Goal: Task Accomplishment & Management: Use online tool/utility

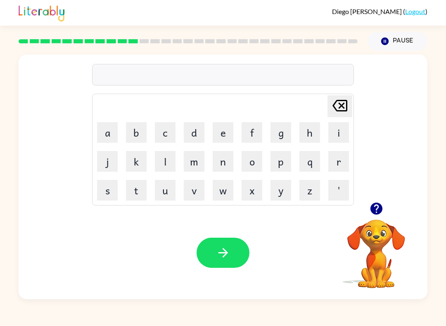
click at [378, 210] on icon "button" at bounding box center [376, 209] width 12 height 12
click at [218, 195] on button "w" at bounding box center [223, 190] width 21 height 21
click at [338, 163] on button "r" at bounding box center [338, 161] width 21 height 21
click at [241, 163] on button "o" at bounding box center [251, 161] width 21 height 21
click at [159, 191] on button "u" at bounding box center [165, 190] width 21 height 21
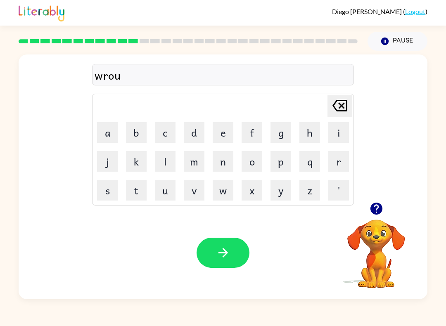
click at [334, 103] on icon "[PERSON_NAME] last character input" at bounding box center [340, 106] width 20 height 20
click at [140, 189] on button "t" at bounding box center [136, 190] width 21 height 21
click at [216, 135] on button "e" at bounding box center [223, 132] width 21 height 21
click at [219, 251] on icon "button" at bounding box center [223, 253] width 14 height 14
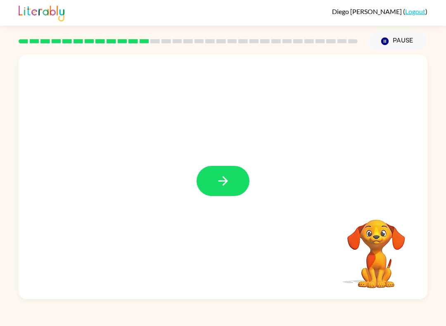
click at [220, 187] on icon "button" at bounding box center [223, 181] width 14 height 14
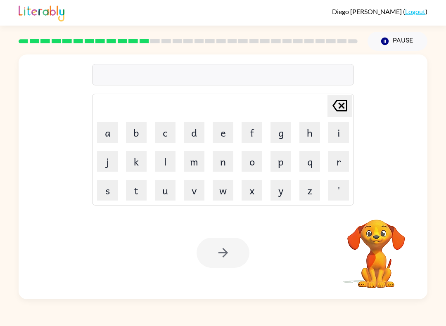
click at [328, 102] on button "[PERSON_NAME] last character input" at bounding box center [339, 106] width 25 height 22
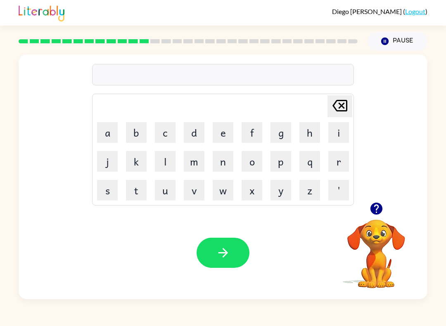
click at [164, 196] on button "u" at bounding box center [165, 190] width 21 height 21
click at [282, 163] on button "p" at bounding box center [280, 161] width 21 height 21
click at [280, 130] on button "g" at bounding box center [280, 132] width 21 height 21
click at [333, 167] on button "r" at bounding box center [338, 161] width 21 height 21
click at [102, 133] on button "a" at bounding box center [107, 132] width 21 height 21
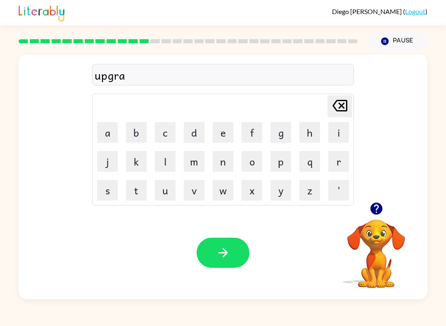
click at [197, 131] on button "d" at bounding box center [194, 132] width 21 height 21
click at [227, 130] on button "e" at bounding box center [223, 132] width 21 height 21
click at [215, 251] on button "button" at bounding box center [222, 253] width 53 height 30
click at [189, 171] on button "m" at bounding box center [194, 161] width 21 height 21
click at [100, 131] on button "a" at bounding box center [107, 132] width 21 height 21
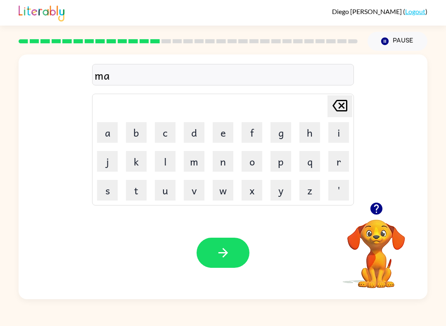
click at [275, 135] on button "g" at bounding box center [280, 132] width 21 height 21
click at [220, 160] on button "n" at bounding box center [223, 161] width 21 height 21
click at [220, 128] on button "e" at bounding box center [223, 132] width 21 height 21
click at [92, 195] on div "[PERSON_NAME] last character input a b c d e f g h i j k l m n o p q r s t u v …" at bounding box center [223, 150] width 262 height 112
click at [102, 192] on button "s" at bounding box center [107, 190] width 21 height 21
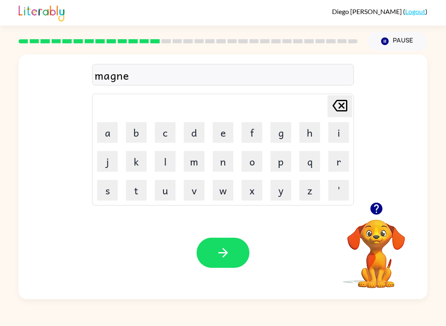
click at [102, 192] on button "s" at bounding box center [107, 190] width 21 height 21
click at [201, 256] on button "button" at bounding box center [222, 253] width 53 height 30
click at [135, 130] on button "b" at bounding box center [136, 132] width 21 height 21
click at [255, 160] on button "o" at bounding box center [251, 161] width 21 height 21
click at [226, 163] on button "n" at bounding box center [223, 161] width 21 height 21
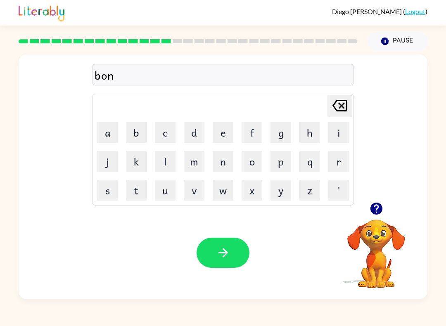
click at [337, 133] on button "i" at bounding box center [338, 132] width 21 height 21
click at [133, 193] on button "t" at bounding box center [136, 190] width 21 height 21
click at [344, 106] on icon "[PERSON_NAME] last character input" at bounding box center [340, 106] width 20 height 20
click at [98, 185] on button "s" at bounding box center [107, 190] width 21 height 21
click at [132, 190] on button "t" at bounding box center [136, 190] width 21 height 21
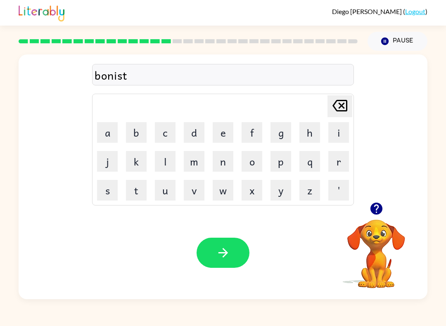
click at [209, 246] on button "button" at bounding box center [222, 253] width 53 height 30
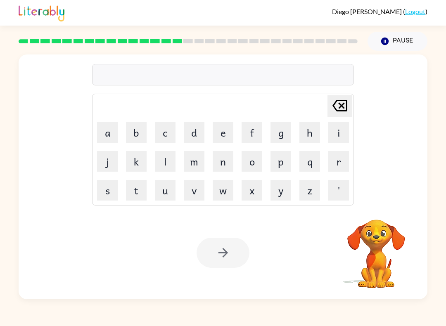
click at [98, 195] on button "s" at bounding box center [107, 190] width 21 height 21
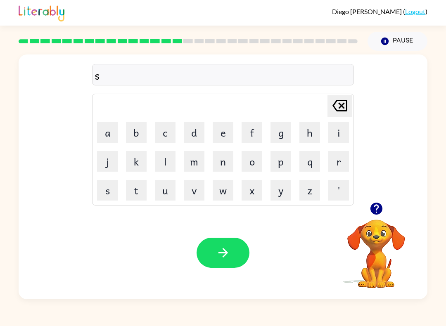
click at [219, 192] on button "w" at bounding box center [223, 190] width 21 height 21
click at [108, 138] on button "a" at bounding box center [107, 132] width 21 height 21
click at [335, 158] on button "r" at bounding box center [338, 161] width 21 height 21
click at [194, 165] on button "m" at bounding box center [194, 161] width 21 height 21
click at [211, 254] on button "button" at bounding box center [222, 253] width 53 height 30
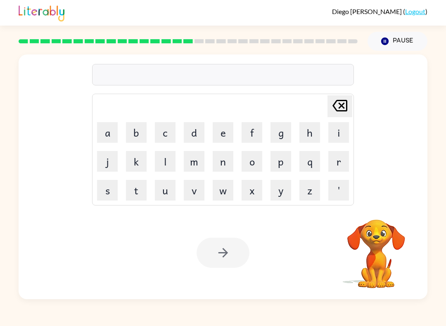
click at [260, 169] on button "o" at bounding box center [251, 161] width 21 height 21
click at [234, 256] on div at bounding box center [222, 253] width 53 height 30
click at [319, 131] on button "h" at bounding box center [309, 132] width 21 height 21
click at [215, 259] on div at bounding box center [222, 253] width 53 height 30
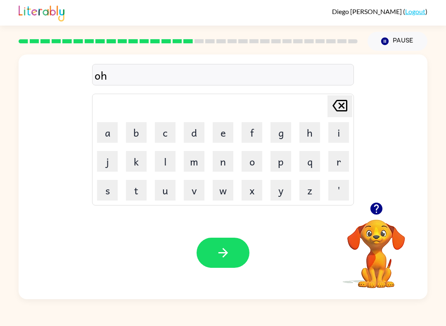
click at [217, 263] on button "button" at bounding box center [222, 253] width 53 height 30
click at [377, 217] on button "button" at bounding box center [376, 208] width 21 height 21
click at [134, 133] on button "b" at bounding box center [136, 132] width 21 height 21
click at [340, 162] on button "r" at bounding box center [338, 161] width 21 height 21
click at [341, 132] on button "i" at bounding box center [338, 132] width 21 height 21
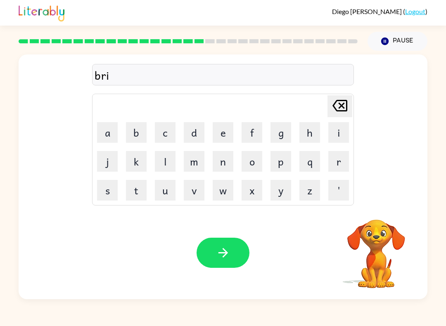
click at [187, 171] on button "m" at bounding box center [194, 161] width 21 height 21
click at [339, 136] on button "i" at bounding box center [338, 132] width 21 height 21
click at [217, 166] on button "n" at bounding box center [223, 161] width 21 height 21
click at [279, 138] on button "g" at bounding box center [280, 132] width 21 height 21
click at [217, 265] on button "button" at bounding box center [222, 253] width 53 height 30
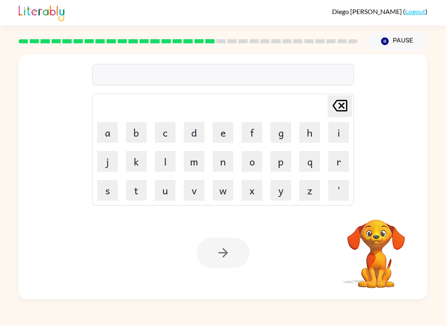
click at [333, 164] on button "r" at bounding box center [338, 161] width 21 height 21
click at [337, 135] on button "i" at bounding box center [338, 132] width 21 height 21
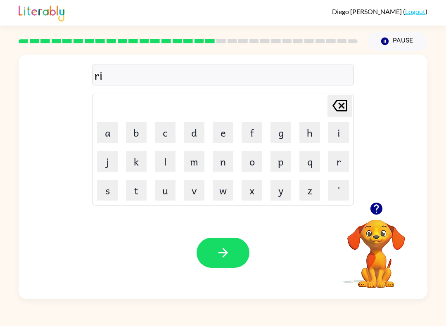
click at [98, 199] on button "s" at bounding box center [107, 190] width 21 height 21
click at [138, 163] on button "k" at bounding box center [136, 161] width 21 height 21
click at [228, 134] on button "e" at bounding box center [223, 132] width 21 height 21
click at [104, 191] on button "s" at bounding box center [107, 190] width 21 height 21
click at [140, 192] on button "t" at bounding box center [136, 190] width 21 height 21
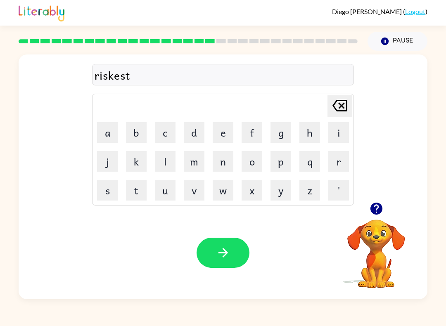
click at [213, 272] on div "Your browser must support playing .mp4 files to use Literably. Please try using…" at bounding box center [223, 252] width 409 height 93
click at [204, 253] on button "button" at bounding box center [222, 253] width 53 height 30
click at [115, 135] on button "a" at bounding box center [107, 132] width 21 height 21
click at [161, 142] on button "c" at bounding box center [165, 132] width 21 height 21
click at [319, 130] on button "h" at bounding box center [309, 132] width 21 height 21
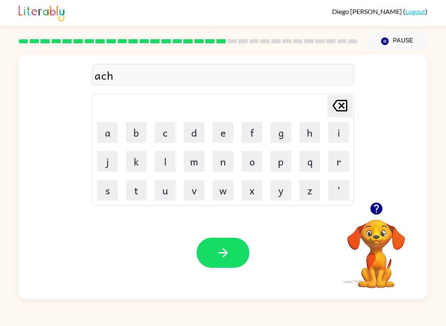
click at [336, 159] on button "r" at bounding box center [338, 161] width 21 height 21
click at [272, 191] on button "y" at bounding box center [280, 190] width 21 height 21
click at [215, 264] on button "button" at bounding box center [222, 253] width 53 height 30
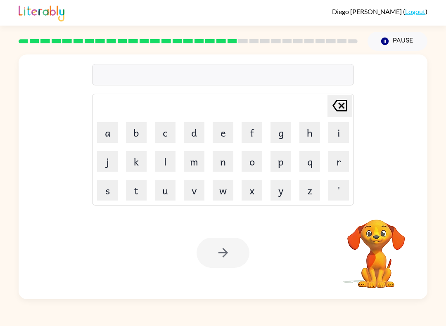
click at [250, 156] on button "o" at bounding box center [251, 161] width 21 height 21
click at [258, 196] on button "x" at bounding box center [251, 190] width 21 height 21
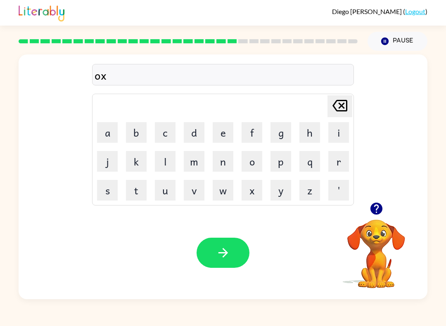
click at [270, 162] on button "p" at bounding box center [280, 161] width 21 height 21
click at [333, 113] on icon "[PERSON_NAME] last character input" at bounding box center [340, 106] width 20 height 20
click at [249, 166] on button "o" at bounding box center [251, 161] width 21 height 21
click at [253, 199] on button "x" at bounding box center [251, 190] width 21 height 21
click at [206, 267] on button "button" at bounding box center [222, 253] width 53 height 30
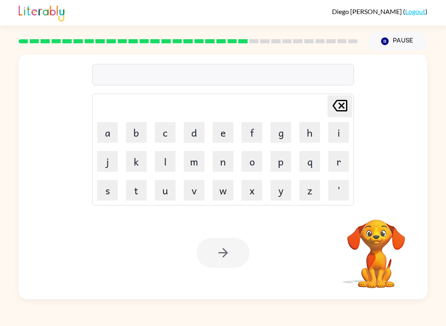
click at [261, 155] on button "o" at bounding box center [251, 161] width 21 height 21
click at [248, 192] on button "x" at bounding box center [251, 190] width 21 height 21
click at [251, 163] on button "o" at bounding box center [251, 161] width 21 height 21
click at [258, 194] on button "x" at bounding box center [251, 190] width 21 height 21
click at [230, 181] on button "w" at bounding box center [223, 190] width 21 height 21
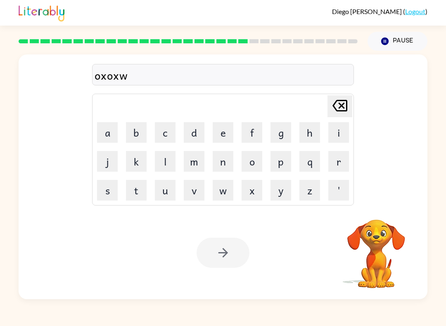
click at [339, 101] on icon at bounding box center [339, 106] width 15 height 12
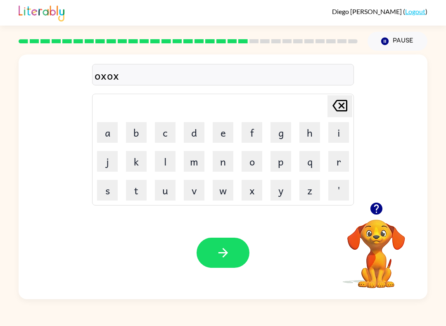
click at [227, 254] on icon "button" at bounding box center [223, 253] width 14 height 14
click at [95, 201] on td "s" at bounding box center [107, 190] width 28 height 28
click at [99, 198] on button "s" at bounding box center [107, 190] width 21 height 21
click at [168, 195] on button "u" at bounding box center [165, 190] width 21 height 21
click at [102, 194] on button "s" at bounding box center [107, 190] width 21 height 21
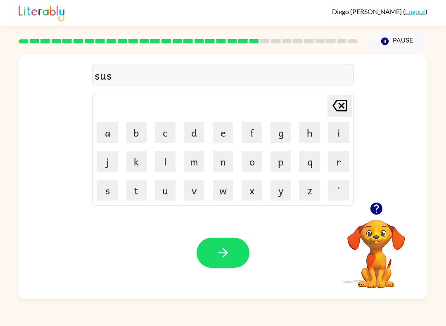
click at [134, 189] on button "t" at bounding box center [136, 190] width 21 height 21
click at [109, 142] on button "a" at bounding box center [107, 132] width 21 height 21
click at [335, 130] on button "i" at bounding box center [338, 132] width 21 height 21
click at [213, 171] on button "n" at bounding box center [223, 161] width 21 height 21
click at [213, 249] on button "button" at bounding box center [222, 253] width 53 height 30
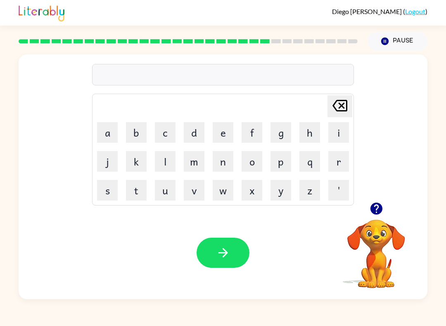
click at [246, 135] on button "f" at bounding box center [251, 132] width 21 height 21
click at [248, 163] on button "o" at bounding box center [251, 161] width 21 height 21
click at [216, 196] on button "w" at bounding box center [223, 190] width 21 height 21
click at [191, 133] on button "d" at bounding box center [194, 132] width 21 height 21
click at [133, 142] on button "b" at bounding box center [136, 132] width 21 height 21
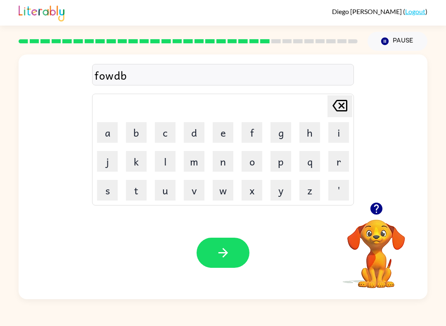
click at [340, 110] on icon "[PERSON_NAME] last character input" at bounding box center [340, 106] width 20 height 20
click at [193, 136] on button "d" at bounding box center [194, 132] width 21 height 21
click at [228, 268] on button "button" at bounding box center [222, 253] width 53 height 30
click at [373, 210] on icon "button" at bounding box center [376, 209] width 12 height 12
click at [339, 162] on button "r" at bounding box center [338, 161] width 21 height 21
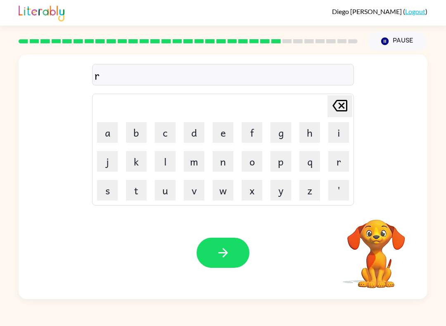
click at [216, 131] on button "e" at bounding box center [223, 132] width 21 height 21
click at [111, 129] on button "a" at bounding box center [107, 132] width 21 height 21
click at [166, 158] on button "l" at bounding box center [165, 161] width 21 height 21
click at [204, 131] on button "d" at bounding box center [194, 132] width 21 height 21
click at [359, 104] on div "reald [PERSON_NAME] last character input a b c d e f g h i j k l m n o p q r s …" at bounding box center [223, 128] width 409 height 148
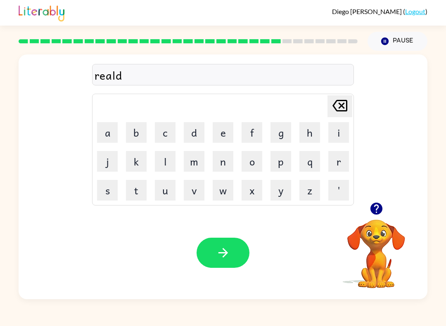
click at [345, 103] on icon "[PERSON_NAME] last character input" at bounding box center [340, 106] width 20 height 20
click at [216, 130] on button "e" at bounding box center [223, 132] width 21 height 21
click at [140, 194] on button "t" at bounding box center [136, 190] width 21 height 21
click at [221, 132] on button "e" at bounding box center [223, 132] width 21 height 21
click at [198, 127] on button "d" at bounding box center [194, 132] width 21 height 21
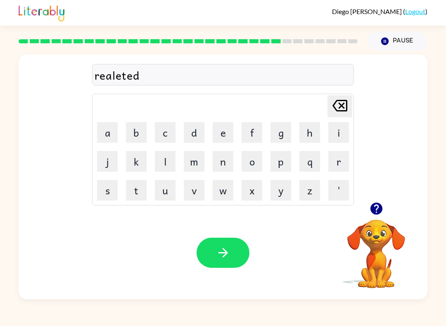
click at [247, 259] on button "button" at bounding box center [222, 253] width 53 height 30
click at [284, 133] on button "g" at bounding box center [280, 132] width 21 height 21
click at [253, 162] on button "o" at bounding box center [251, 161] width 21 height 21
click at [137, 126] on button "b" at bounding box center [136, 132] width 21 height 21
click at [163, 154] on button "l" at bounding box center [165, 161] width 21 height 21
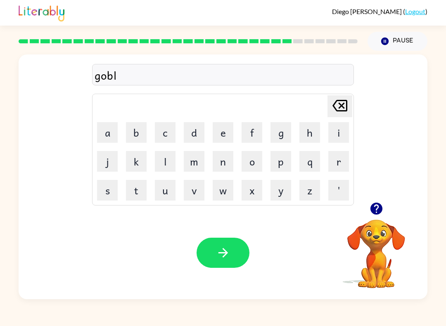
click at [343, 134] on button "i" at bounding box center [338, 132] width 21 height 21
click at [225, 163] on button "n" at bounding box center [223, 161] width 21 height 21
click at [210, 253] on button "button" at bounding box center [222, 253] width 53 height 30
click at [375, 211] on icon "button" at bounding box center [376, 209] width 12 height 12
click at [166, 163] on button "l" at bounding box center [165, 161] width 21 height 21
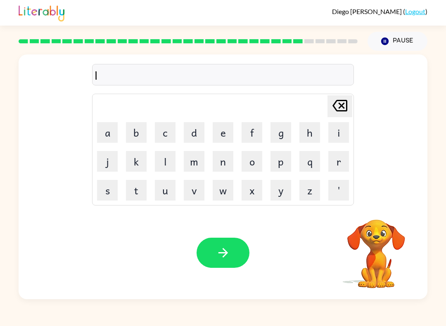
click at [248, 156] on button "o" at bounding box center [251, 161] width 21 height 21
click at [196, 162] on button "m" at bounding box center [194, 161] width 21 height 21
click at [128, 133] on button "b" at bounding box center [136, 132] width 21 height 21
click at [230, 130] on button "e" at bounding box center [223, 132] width 21 height 21
click at [330, 164] on button "r" at bounding box center [338, 161] width 21 height 21
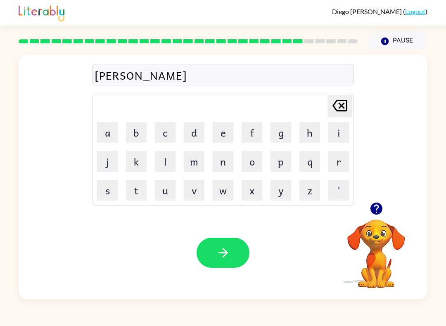
click at [110, 156] on button "j" at bounding box center [107, 161] width 21 height 21
click at [114, 125] on button "a" at bounding box center [107, 132] width 21 height 21
click at [166, 130] on button "c" at bounding box center [165, 132] width 21 height 21
click at [139, 156] on button "k" at bounding box center [136, 161] width 21 height 21
click at [218, 250] on icon "button" at bounding box center [223, 253] width 14 height 14
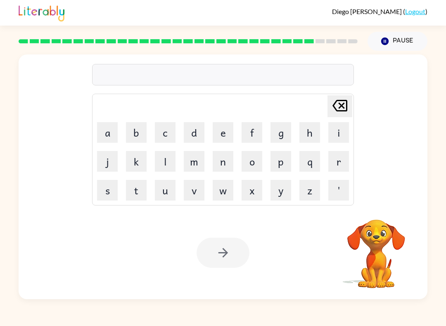
click at [260, 163] on button "o" at bounding box center [251, 161] width 21 height 21
click at [253, 196] on button "x" at bounding box center [251, 190] width 21 height 21
click at [260, 151] on button "o" at bounding box center [251, 161] width 21 height 21
click at [247, 190] on button "x" at bounding box center [251, 190] width 21 height 21
click at [351, 107] on button "[PERSON_NAME] last character input" at bounding box center [339, 106] width 25 height 22
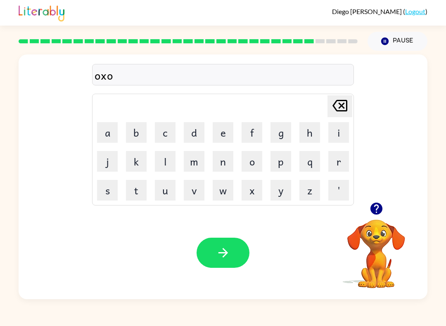
click at [343, 102] on icon "[PERSON_NAME] last character input" at bounding box center [340, 106] width 20 height 20
click at [253, 199] on button "x" at bounding box center [251, 190] width 21 height 21
click at [254, 169] on button "o" at bounding box center [251, 161] width 21 height 21
click at [216, 258] on icon "button" at bounding box center [223, 253] width 14 height 14
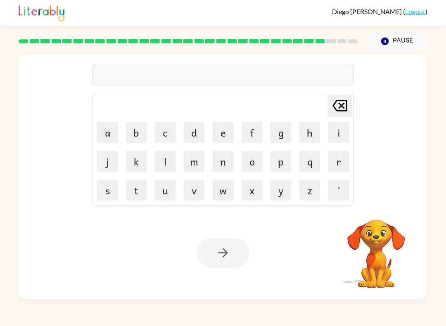
click at [104, 200] on button "s" at bounding box center [107, 190] width 21 height 21
click at [224, 133] on button "e" at bounding box center [223, 132] width 21 height 21
click at [192, 194] on button "v" at bounding box center [194, 190] width 21 height 21
click at [224, 135] on button "e" at bounding box center [223, 132] width 21 height 21
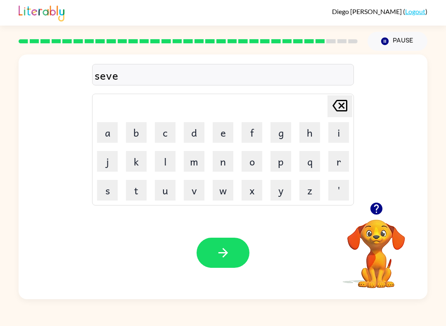
click at [220, 158] on button "n" at bounding box center [223, 161] width 21 height 21
click at [229, 135] on button "e" at bounding box center [223, 132] width 21 height 21
click at [166, 161] on button "l" at bounding box center [165, 161] width 21 height 21
click at [232, 130] on button "e" at bounding box center [223, 132] width 21 height 21
click at [192, 186] on button "v" at bounding box center [194, 190] width 21 height 21
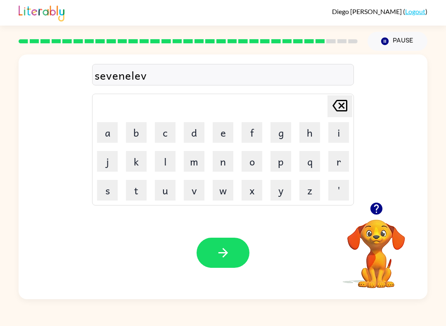
click at [220, 129] on button "e" at bounding box center [223, 132] width 21 height 21
click at [219, 165] on button "n" at bounding box center [223, 161] width 21 height 21
click at [208, 238] on button "button" at bounding box center [222, 253] width 53 height 30
click at [340, 106] on icon "[PERSON_NAME] last character input" at bounding box center [340, 106] width 20 height 20
click at [305, 182] on button "z" at bounding box center [309, 190] width 21 height 21
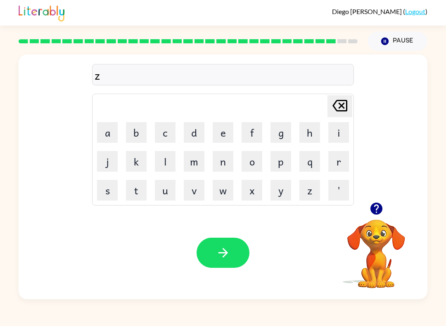
click at [236, 251] on button "button" at bounding box center [222, 253] width 53 height 30
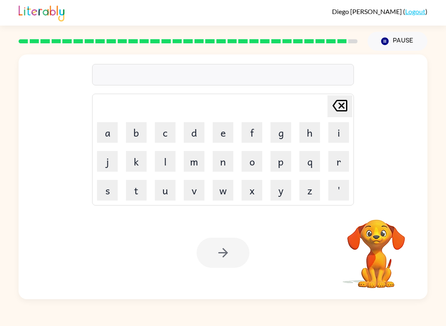
click at [161, 185] on button "u" at bounding box center [165, 190] width 21 height 21
click at [224, 162] on button "n" at bounding box center [223, 161] width 21 height 21
click at [108, 135] on button "a" at bounding box center [107, 132] width 21 height 21
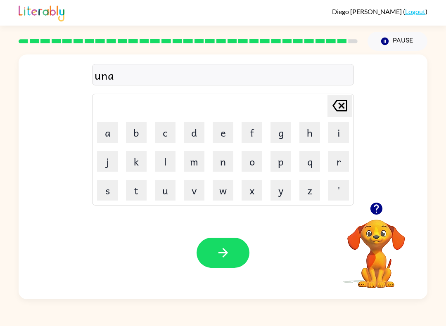
click at [251, 138] on button "f" at bounding box center [251, 132] width 21 height 21
click at [331, 162] on button "r" at bounding box center [338, 161] width 21 height 21
click at [112, 128] on button "a" at bounding box center [107, 132] width 21 height 21
click at [325, 134] on td "i" at bounding box center [338, 132] width 28 height 28
click at [334, 130] on button "i" at bounding box center [338, 132] width 21 height 21
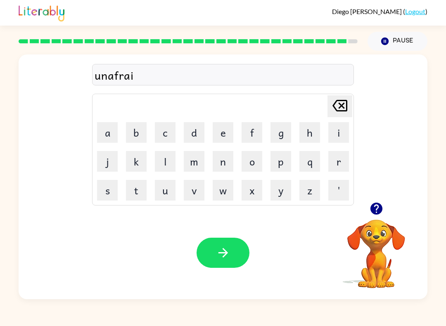
click at [192, 133] on button "d" at bounding box center [194, 132] width 21 height 21
click at [210, 267] on button "button" at bounding box center [222, 253] width 53 height 30
